Goal: Task Accomplishment & Management: Use online tool/utility

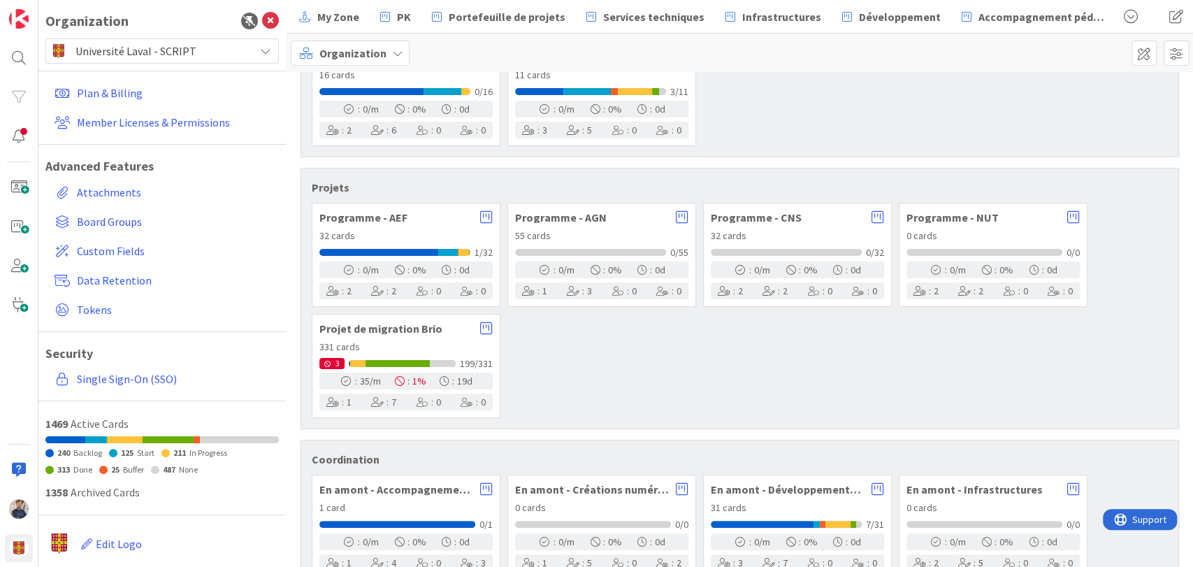
scroll to position [378, 0]
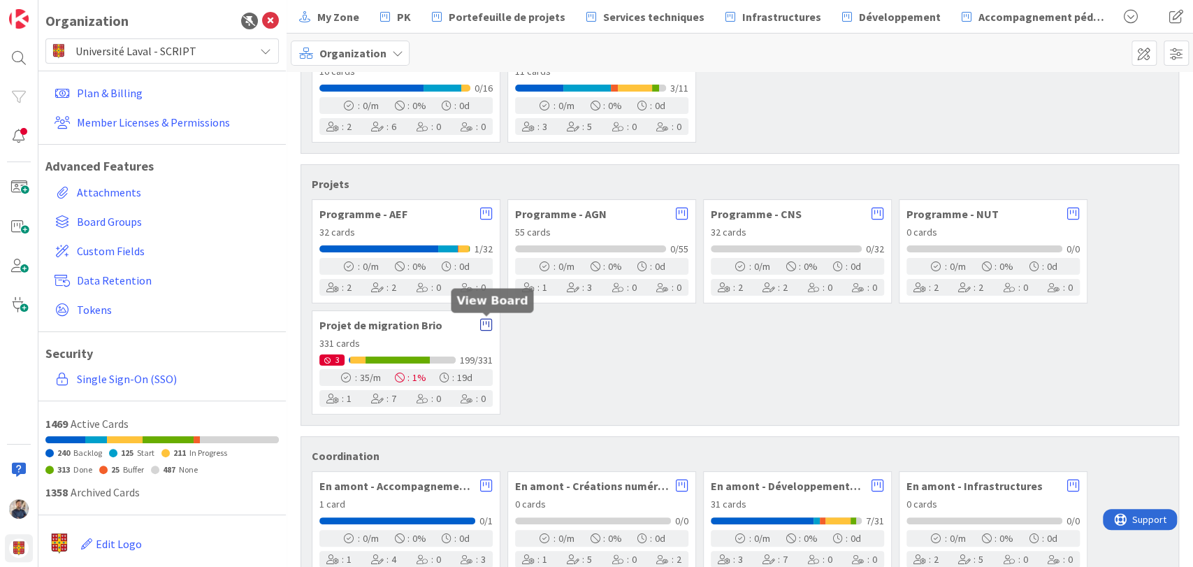
click at [488, 327] on icon at bounding box center [486, 325] width 13 height 14
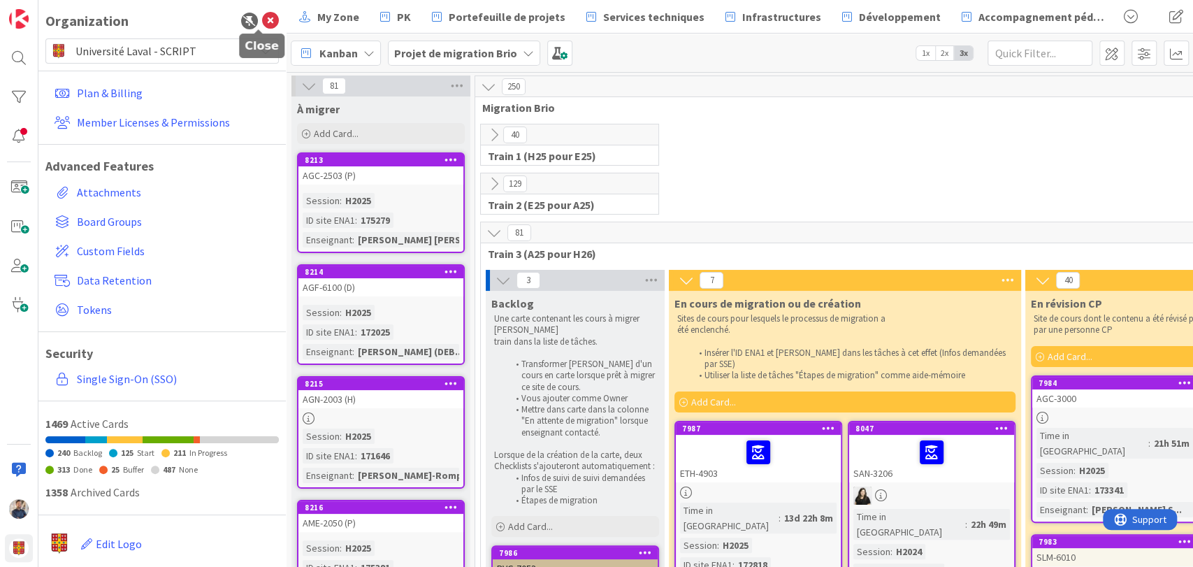
click at [262, 15] on icon at bounding box center [270, 21] width 17 height 17
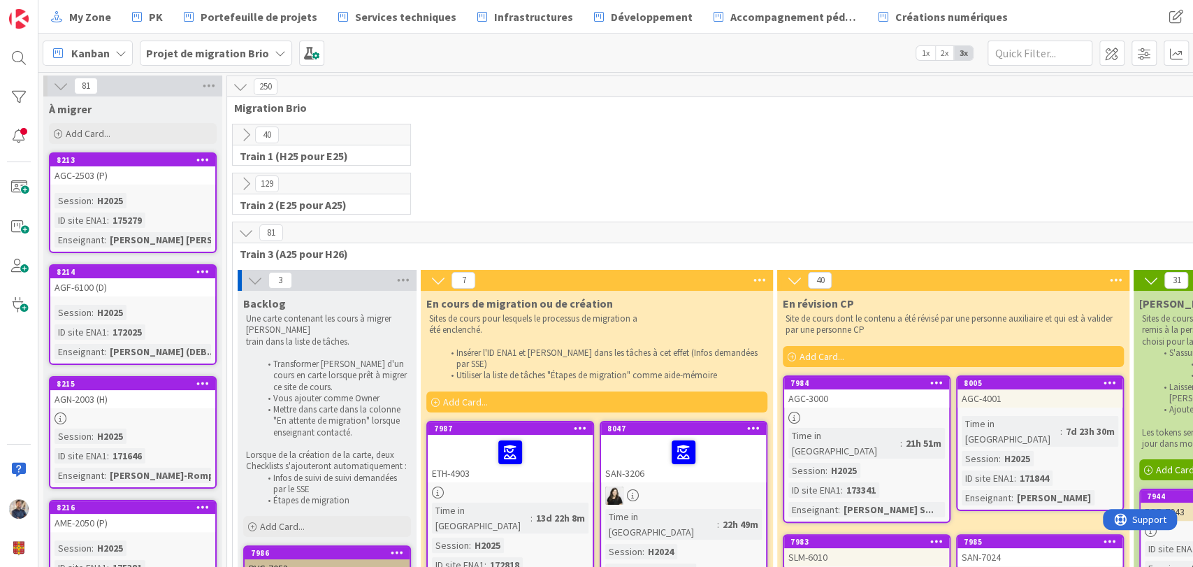
click at [103, 58] on span "Kanban" at bounding box center [90, 53] width 38 height 17
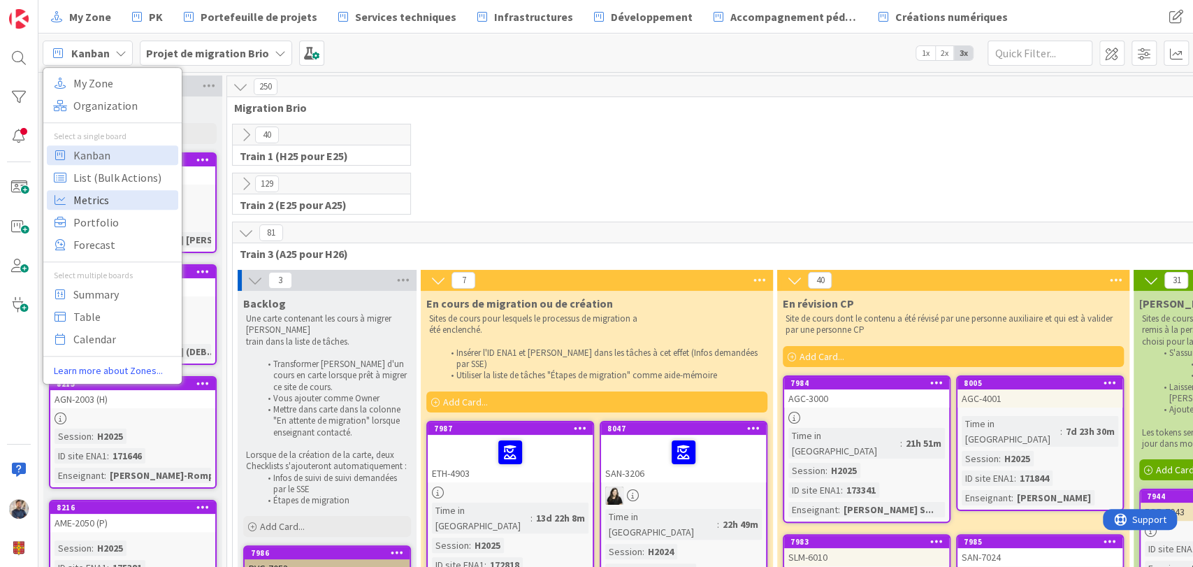
click at [125, 202] on span "Metrics" at bounding box center [123, 199] width 101 height 21
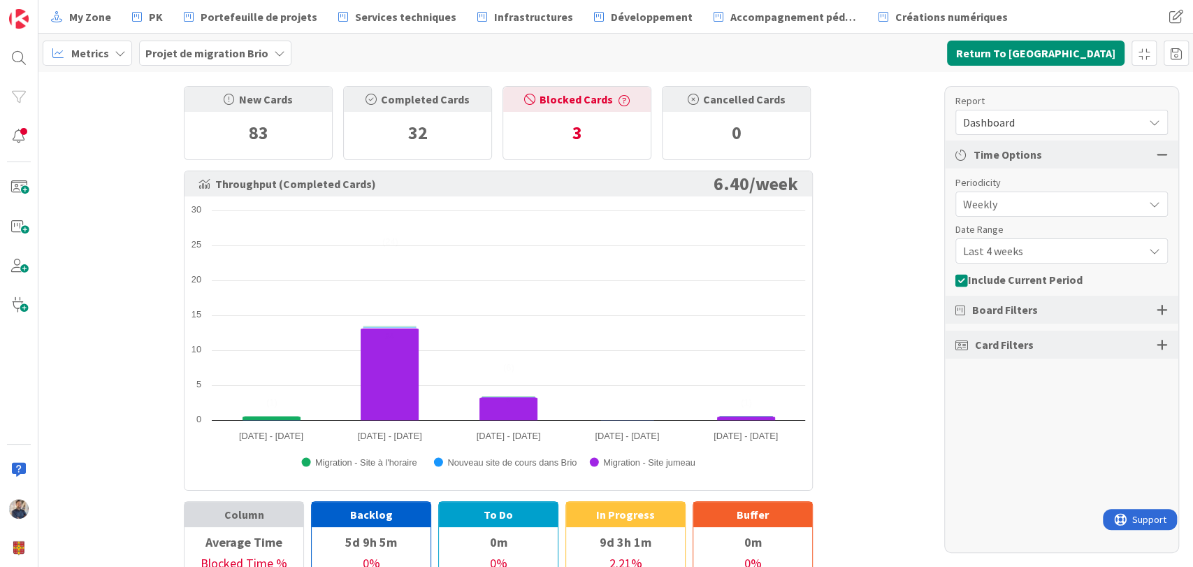
click at [1096, 126] on span "Dashboard" at bounding box center [1049, 123] width 173 height 20
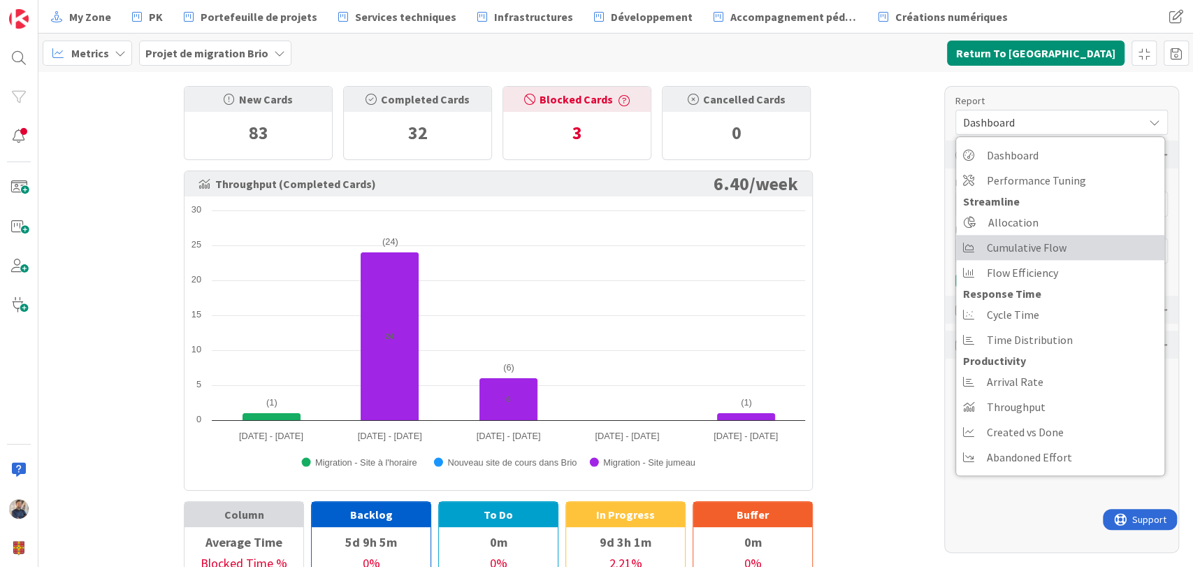
click at [1084, 251] on link "Cumulative Flow" at bounding box center [1060, 247] width 208 height 25
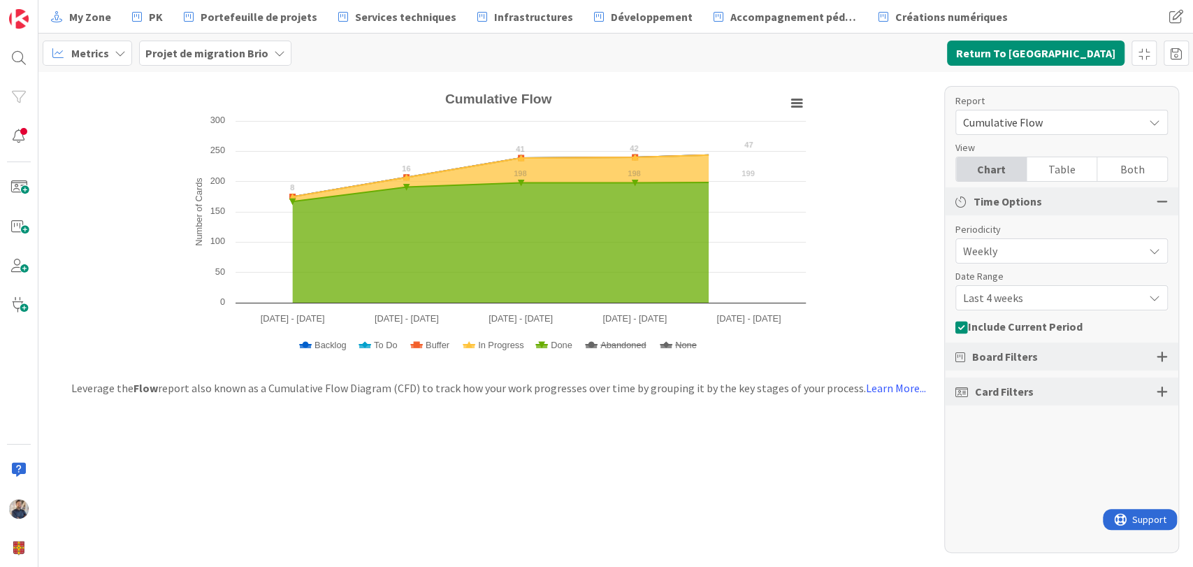
click at [1063, 295] on span "Last 4 weeks" at bounding box center [1049, 298] width 173 height 20
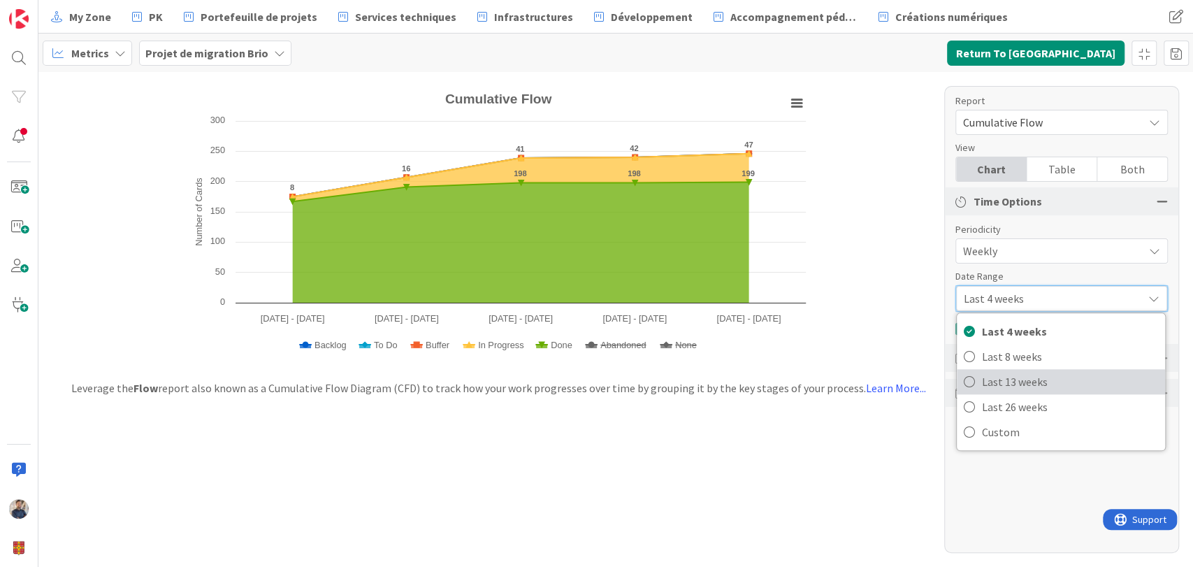
click at [1055, 379] on span "Last 13 weeks" at bounding box center [1070, 381] width 176 height 21
